Goal: Task Accomplishment & Management: Use online tool/utility

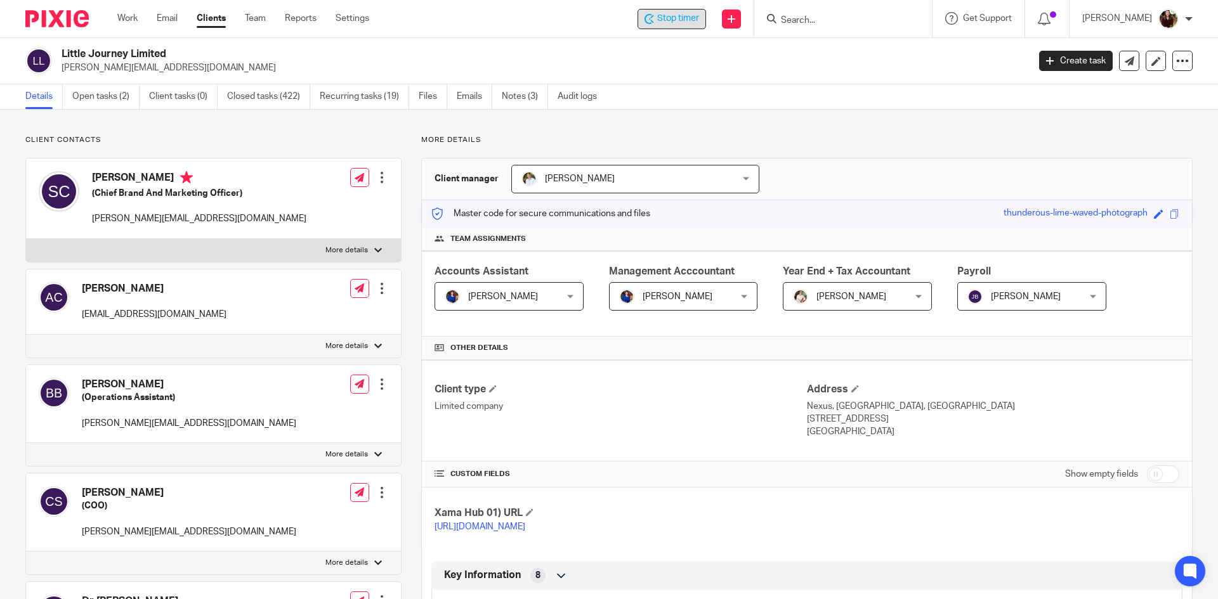
click at [690, 23] on span "Stop timer" at bounding box center [678, 18] width 42 height 13
click at [822, 23] on input "Search" at bounding box center [837, 20] width 114 height 11
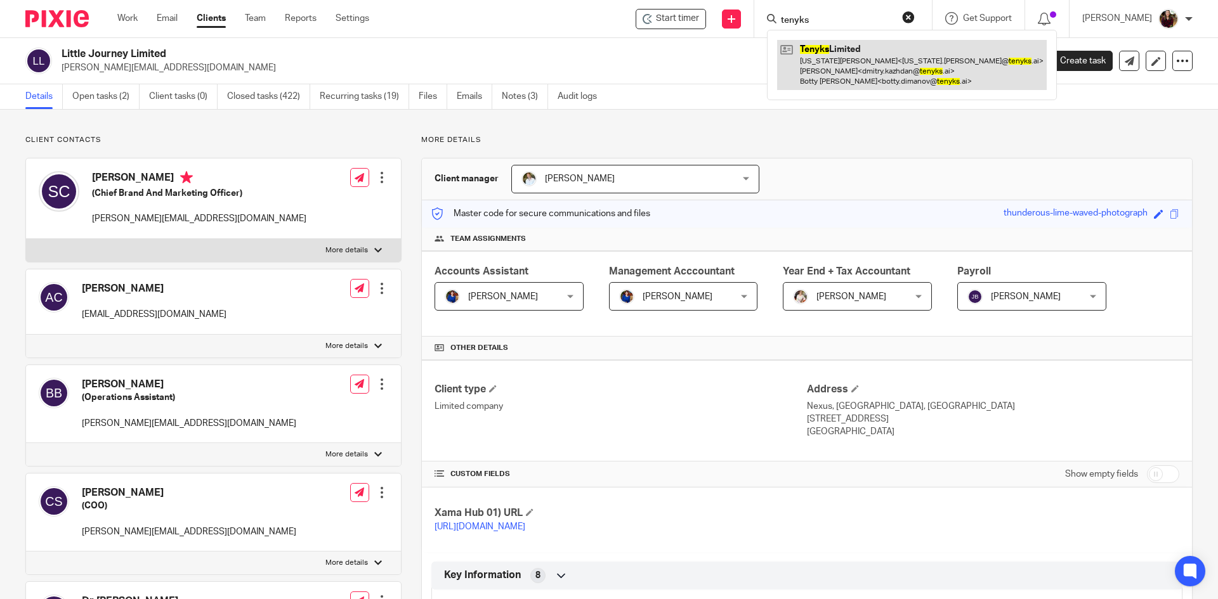
type input "tenyks"
click at [829, 67] on link at bounding box center [912, 65] width 270 height 50
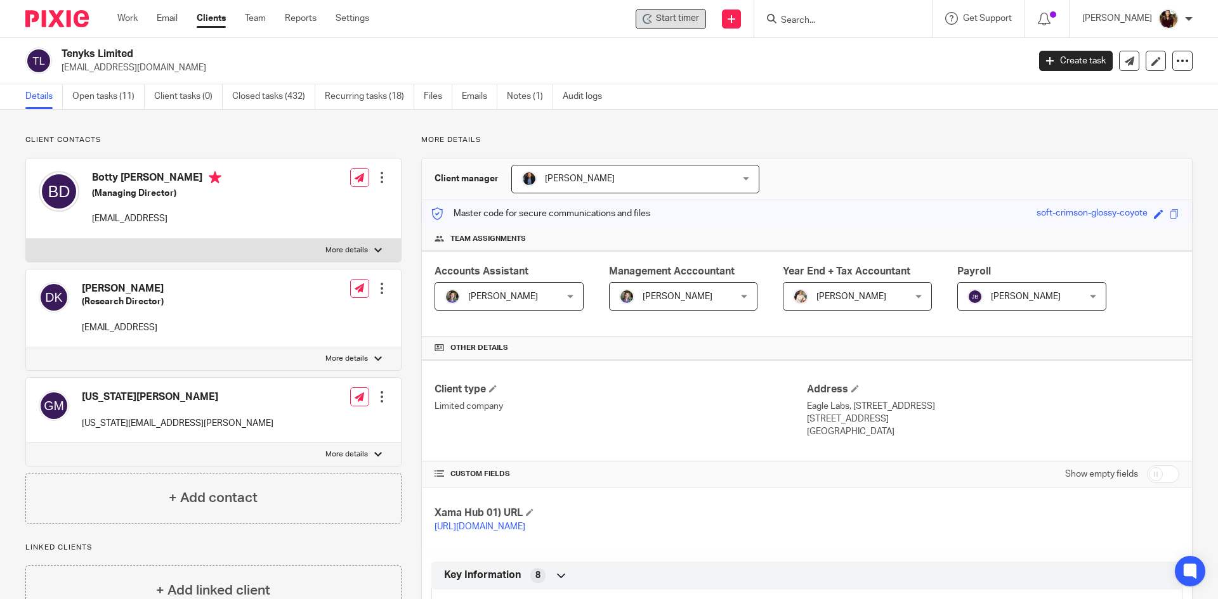
click at [696, 16] on span "Start timer" at bounding box center [677, 18] width 43 height 13
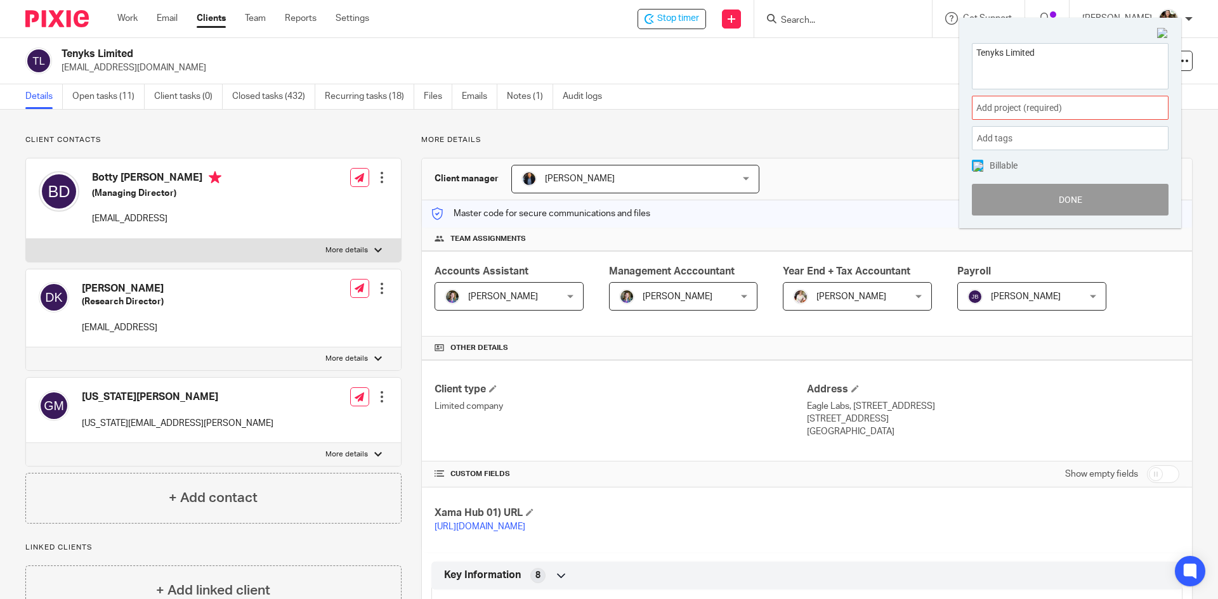
click at [1056, 105] on span "Add project (required) :" at bounding box center [1056, 107] width 160 height 13
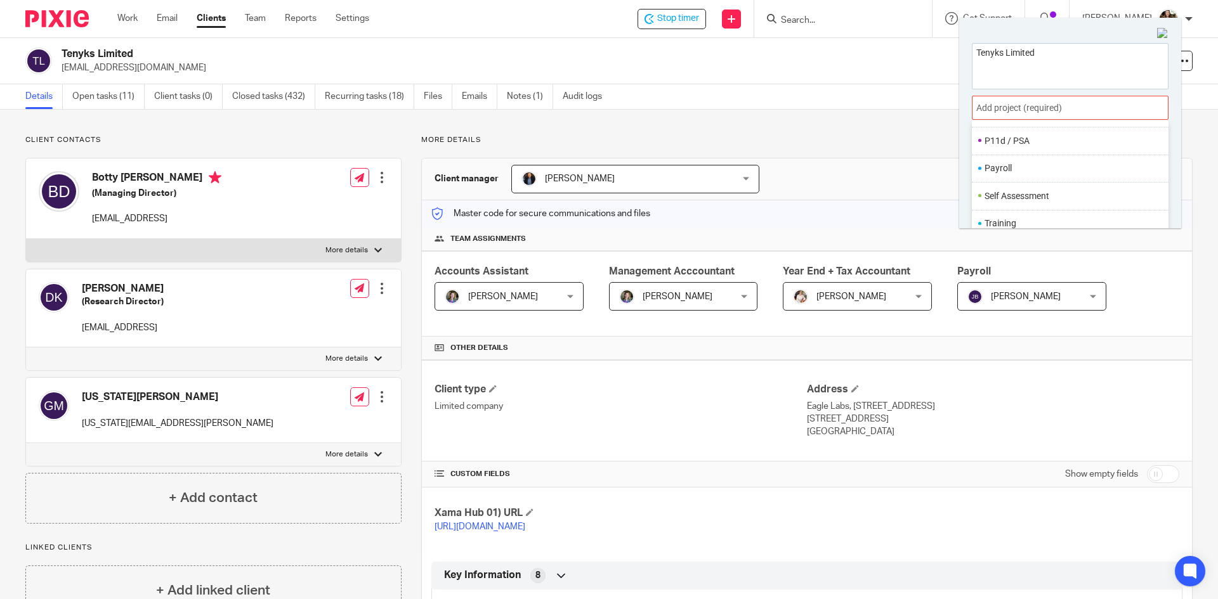
scroll to position [475, 0]
click at [1022, 176] on ul "Payroll" at bounding box center [1070, 166] width 197 height 27
click at [1050, 166] on li "Payroll" at bounding box center [1067, 166] width 166 height 13
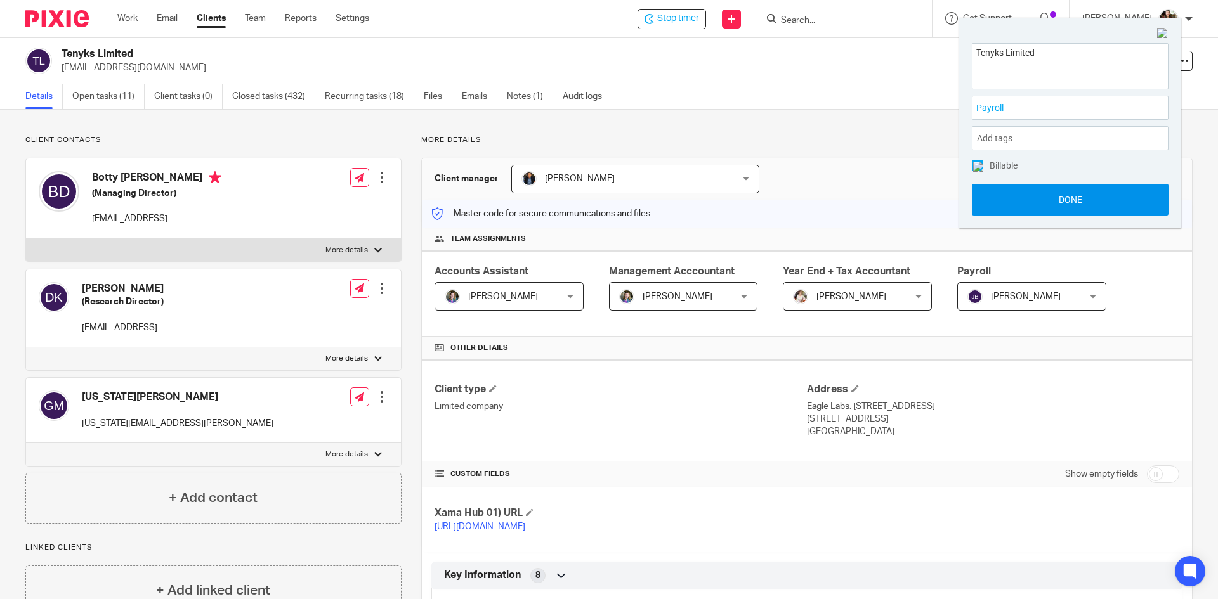
click at [1048, 196] on button "Done" at bounding box center [1070, 200] width 197 height 32
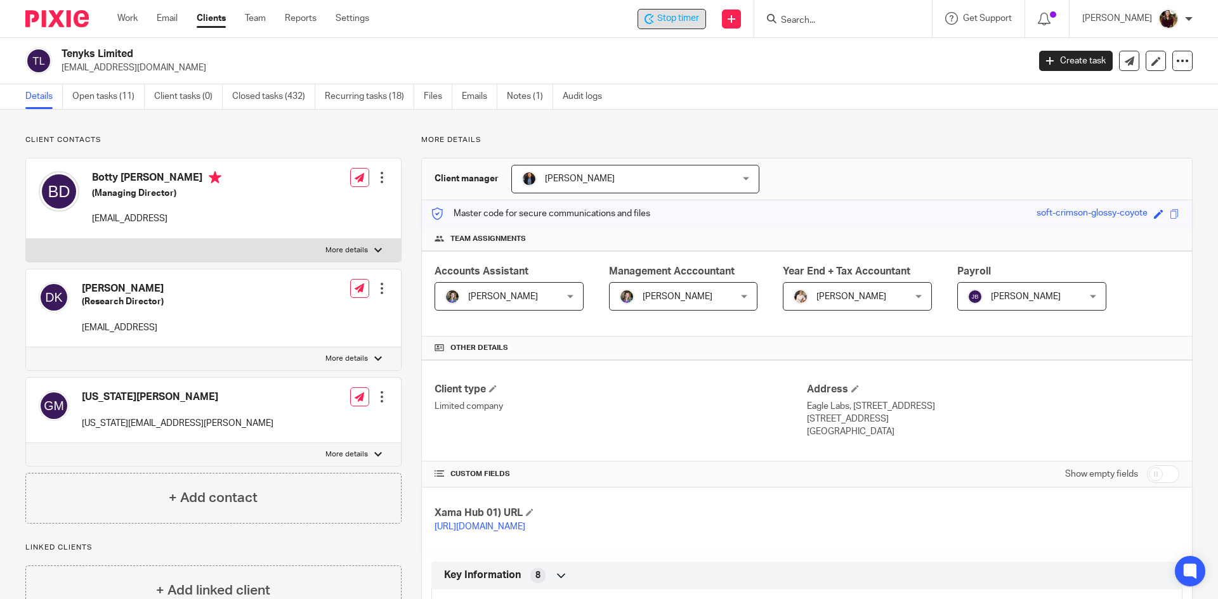
click at [699, 24] on span "Stop timer" at bounding box center [678, 18] width 42 height 13
